Goal: Information Seeking & Learning: Learn about a topic

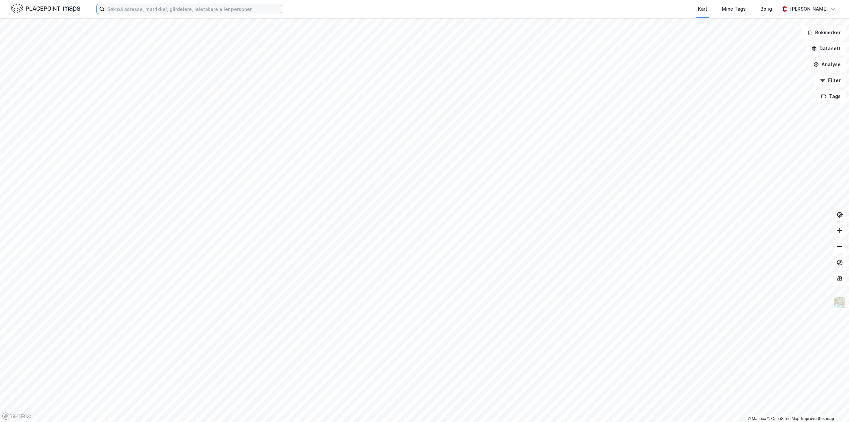
click at [147, 11] on input at bounding box center [193, 9] width 177 height 10
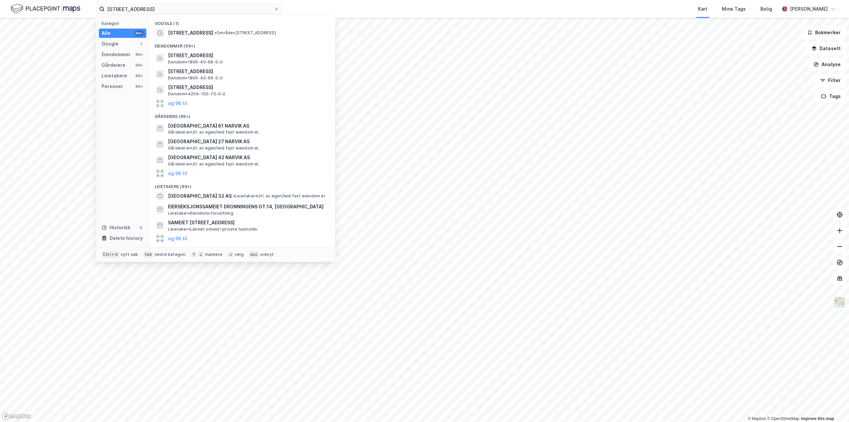
click at [247, 30] on span "• Område • [STREET_ADDRESS]" at bounding box center [244, 32] width 61 height 5
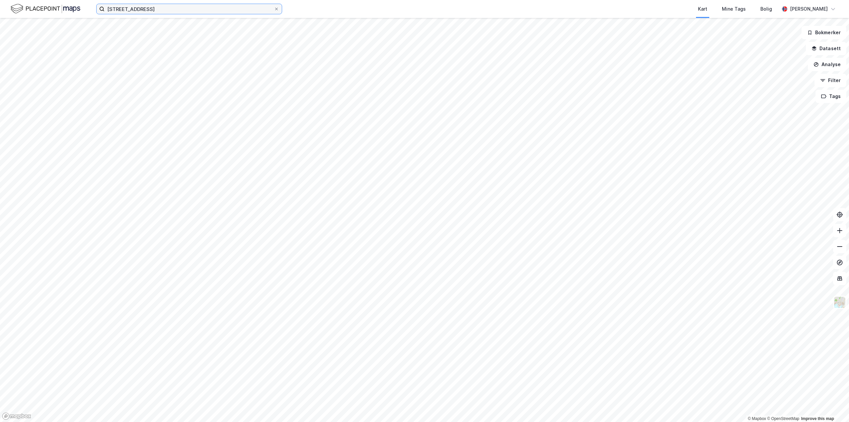
click at [192, 10] on input "[STREET_ADDRESS]" at bounding box center [189, 9] width 169 height 10
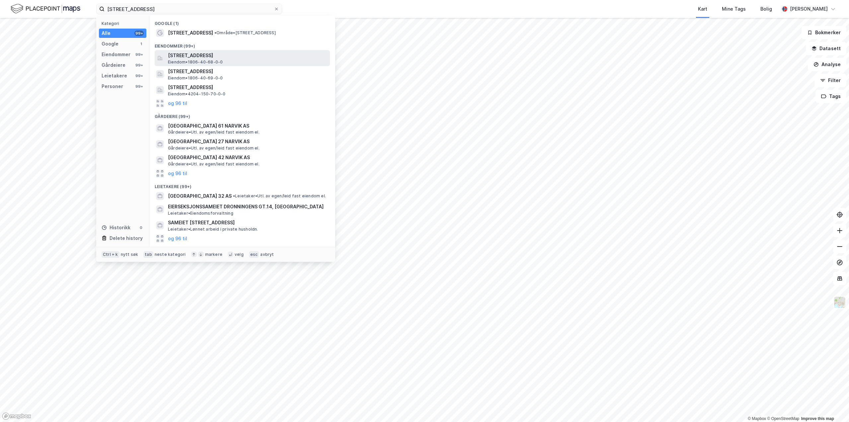
click at [223, 56] on span "[STREET_ADDRESS]" at bounding box center [247, 55] width 159 height 8
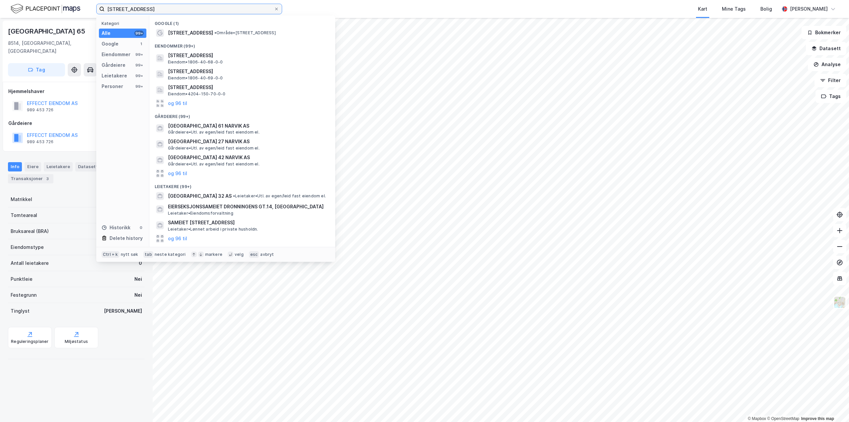
drag, startPoint x: 191, startPoint y: 11, endPoint x: 0, endPoint y: 14, distance: 191.5
click at [0, 14] on html "[STREET_ADDRESS] narvik Kategori Alle 99+ Google 1 Eiendommer 99+ Gårdeiere 99+…" at bounding box center [424, 211] width 849 height 422
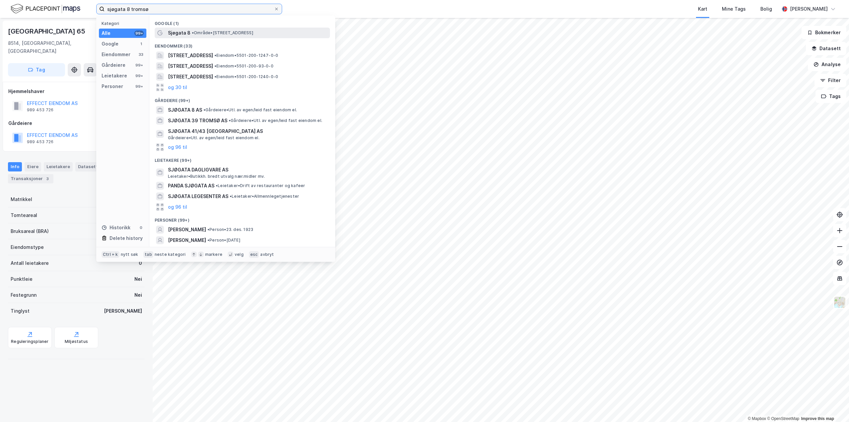
type input "sjøgata 8 tromsø"
click at [245, 35] on span "• Område • [STREET_ADDRESS]" at bounding box center [222, 32] width 61 height 5
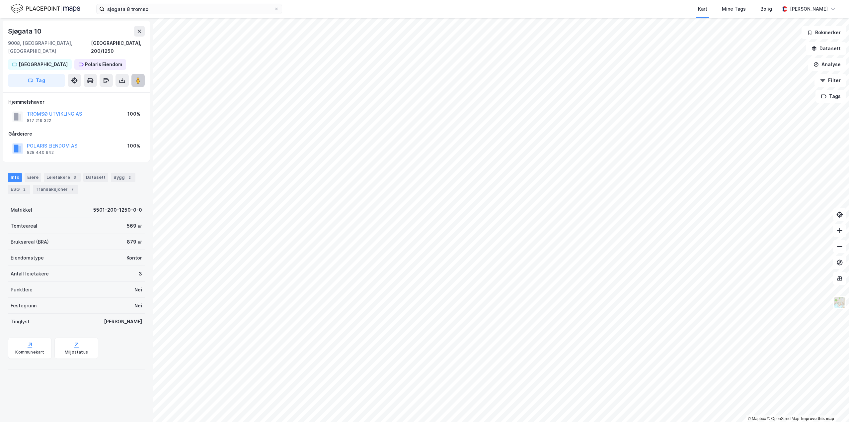
click at [141, 77] on icon at bounding box center [138, 80] width 7 height 7
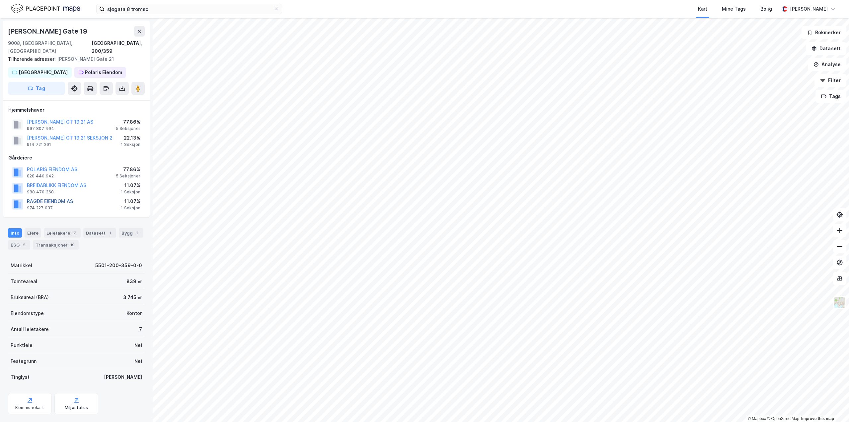
click at [0, 0] on button "RAGDE EIENDOM AS" at bounding box center [0, 0] width 0 height 0
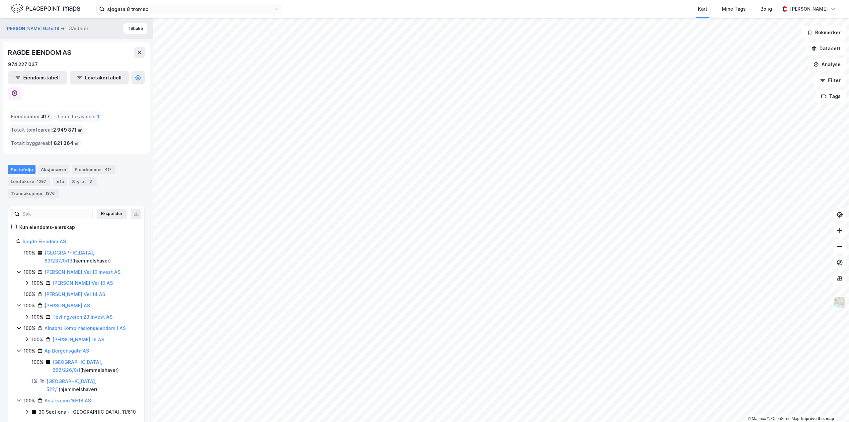
click at [138, 54] on icon at bounding box center [139, 52] width 5 height 5
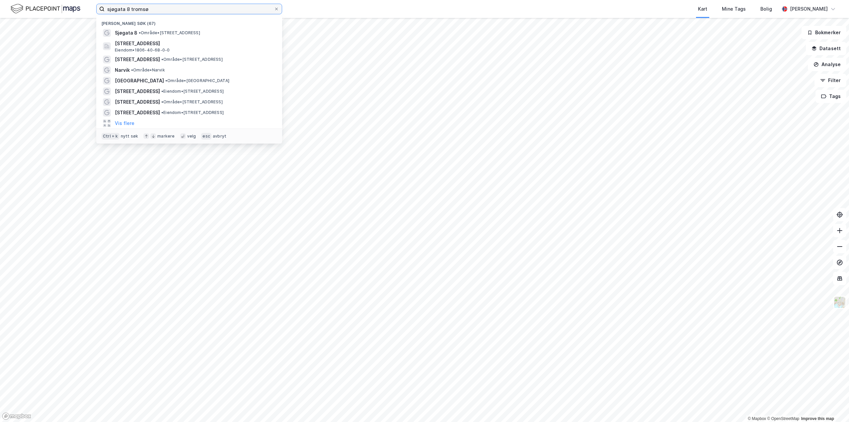
click at [160, 7] on input "sjøgata 8 tromsø" at bounding box center [189, 9] width 169 height 10
click at [157, 28] on div "Sjøgata 8 • Område • [STREET_ADDRESS]" at bounding box center [189, 33] width 175 height 11
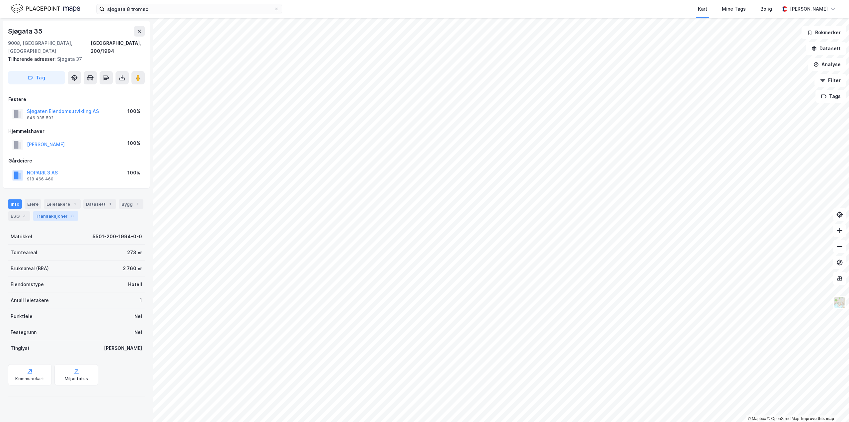
click at [61, 211] on div "Transaksjoner 8" at bounding box center [55, 215] width 45 height 9
